Goal: Task Accomplishment & Management: Use online tool/utility

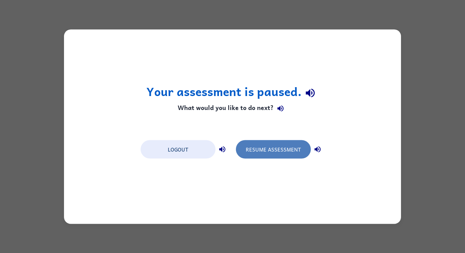
click at [276, 152] on button "Resume Assessment" at bounding box center [273, 149] width 75 height 18
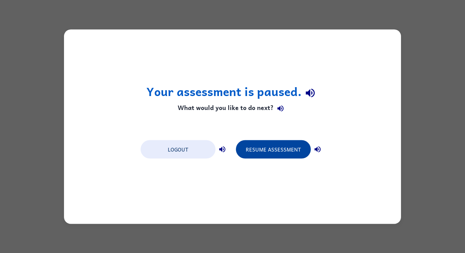
click at [270, 157] on button "Resume Assessment" at bounding box center [273, 149] width 75 height 18
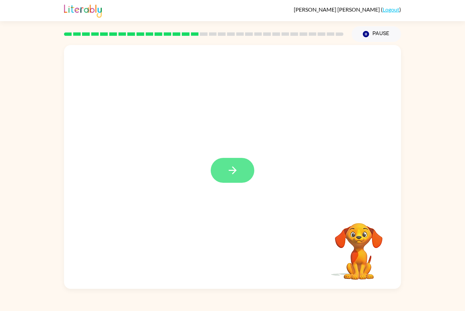
click at [222, 179] on button "button" at bounding box center [233, 170] width 44 height 25
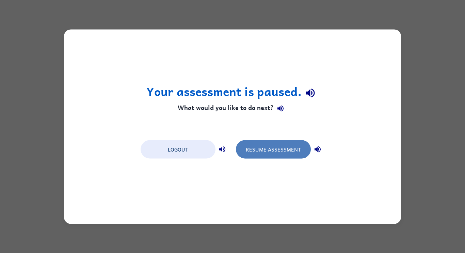
click at [277, 147] on button "Resume Assessment" at bounding box center [273, 149] width 75 height 18
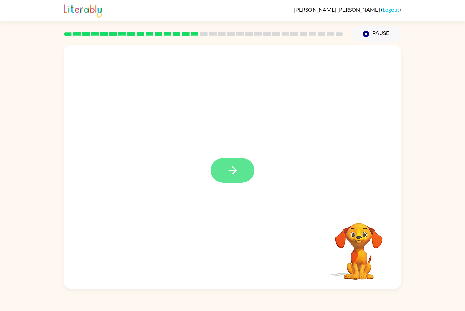
click at [231, 174] on icon "button" at bounding box center [233, 170] width 12 height 12
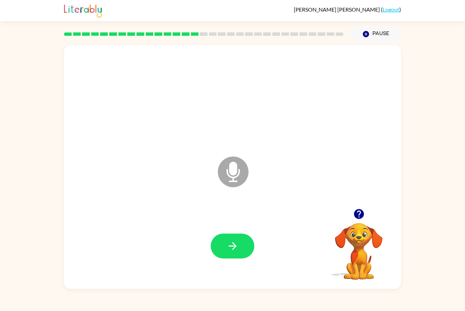
click at [241, 178] on icon at bounding box center [233, 171] width 31 height 31
click at [233, 171] on icon "Microphone The Microphone is here when it is your turn to talk" at bounding box center [267, 180] width 102 height 51
click at [239, 248] on button "button" at bounding box center [233, 245] width 44 height 25
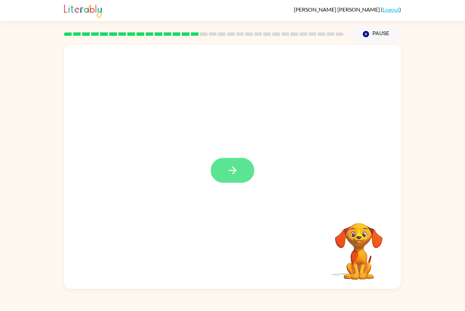
click at [242, 178] on button "button" at bounding box center [233, 170] width 44 height 25
click at [234, 173] on div at bounding box center [216, 154] width 291 height 41
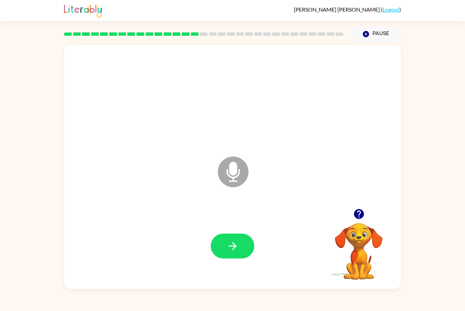
click at [216, 234] on div at bounding box center [233, 245] width 44 height 25
click at [236, 241] on icon "button" at bounding box center [233, 246] width 12 height 12
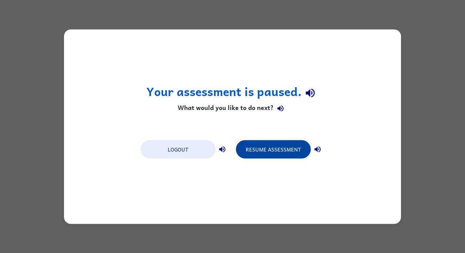
click at [282, 154] on button "Resume Assessment" at bounding box center [273, 149] width 75 height 18
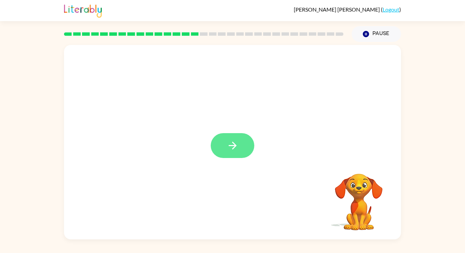
click at [236, 149] on icon "button" at bounding box center [233, 146] width 12 height 12
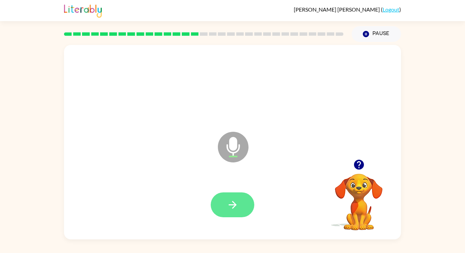
click at [226, 204] on button "button" at bounding box center [233, 204] width 44 height 25
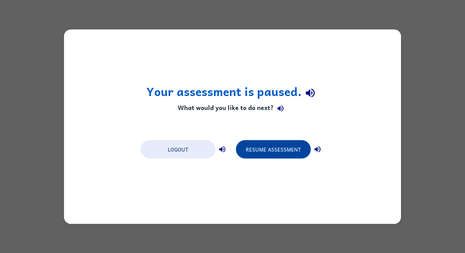
click at [280, 152] on button "Resume Assessment" at bounding box center [273, 149] width 75 height 18
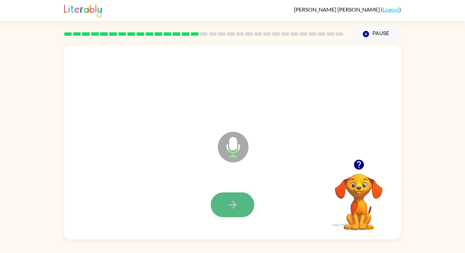
click at [222, 198] on button "button" at bounding box center [233, 204] width 44 height 25
click at [359, 165] on icon "button" at bounding box center [359, 165] width 10 height 10
click at [241, 206] on button "button" at bounding box center [233, 204] width 44 height 25
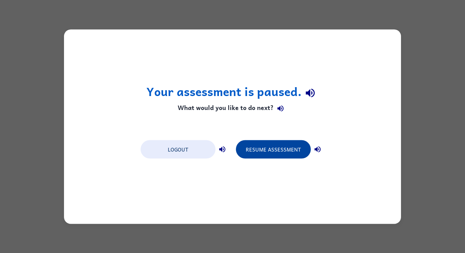
click at [287, 146] on button "Resume Assessment" at bounding box center [273, 149] width 75 height 18
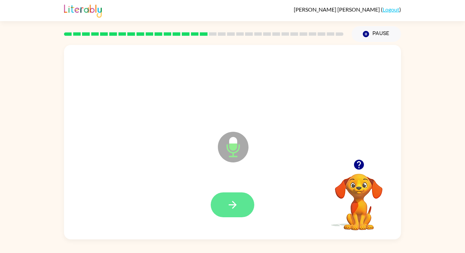
click at [227, 198] on button "button" at bounding box center [233, 204] width 44 height 25
click at [223, 199] on button "button" at bounding box center [233, 204] width 44 height 25
click at [229, 211] on button "button" at bounding box center [233, 204] width 44 height 25
click at [236, 206] on icon "button" at bounding box center [233, 205] width 12 height 12
click at [242, 204] on button "button" at bounding box center [233, 204] width 44 height 25
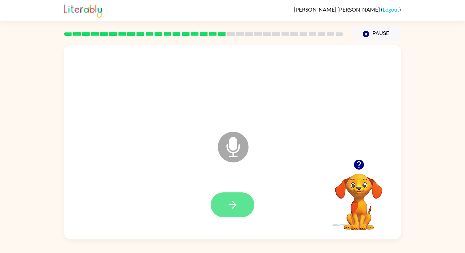
click at [231, 194] on button "button" at bounding box center [233, 204] width 44 height 25
